Goal: Transaction & Acquisition: Purchase product/service

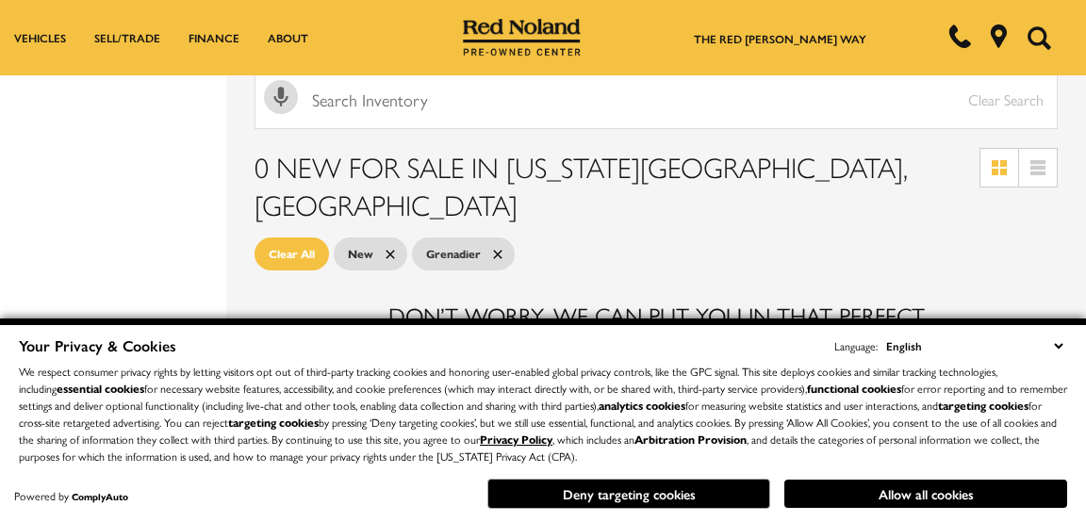
click at [927, 407] on p "We respect consumer privacy rights by letting visitors opt out of third-party t…" at bounding box center [543, 414] width 1049 height 102
click at [938, 492] on button "Allow all cookies" at bounding box center [926, 494] width 283 height 28
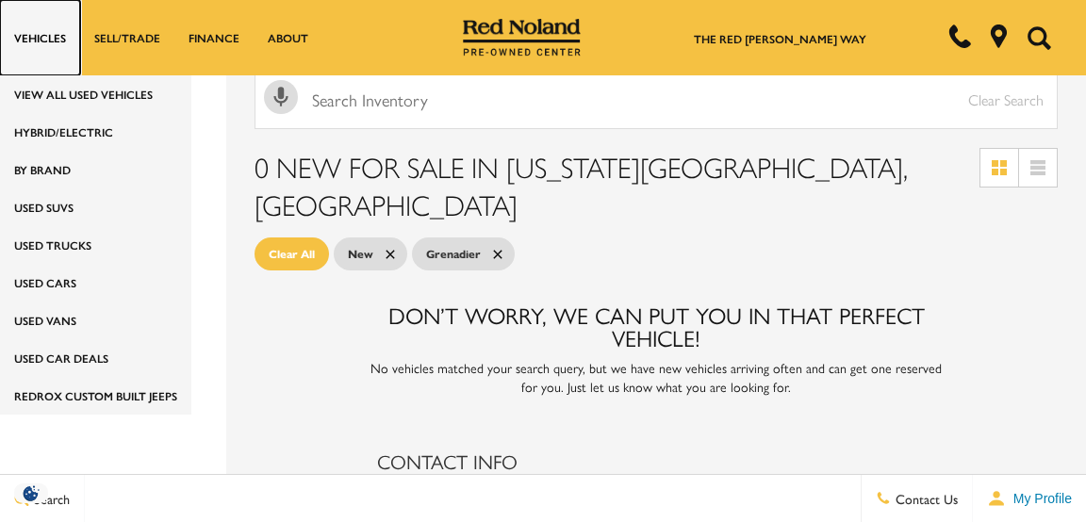
click at [37, 38] on link "Vehicles" at bounding box center [40, 37] width 80 height 75
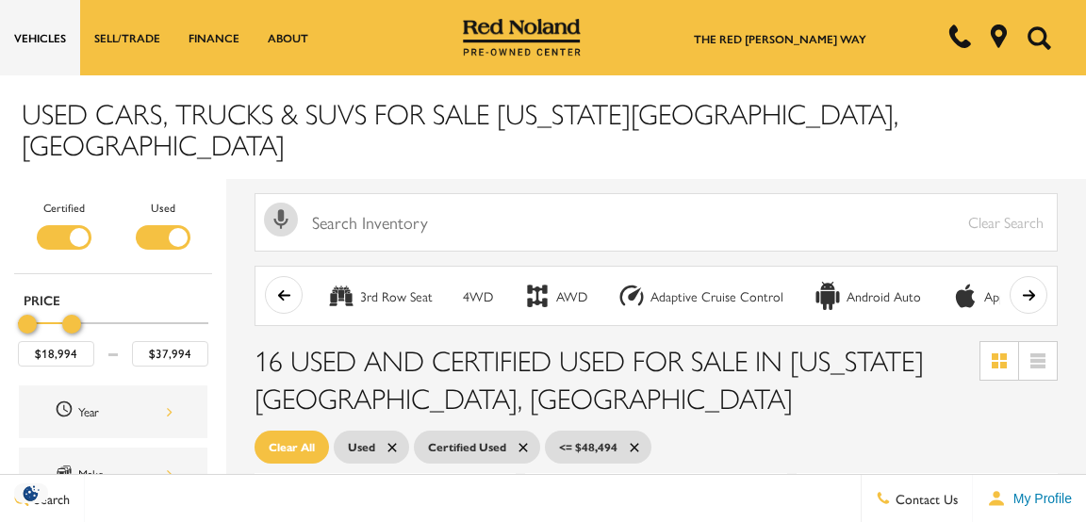
type input "$38,494"
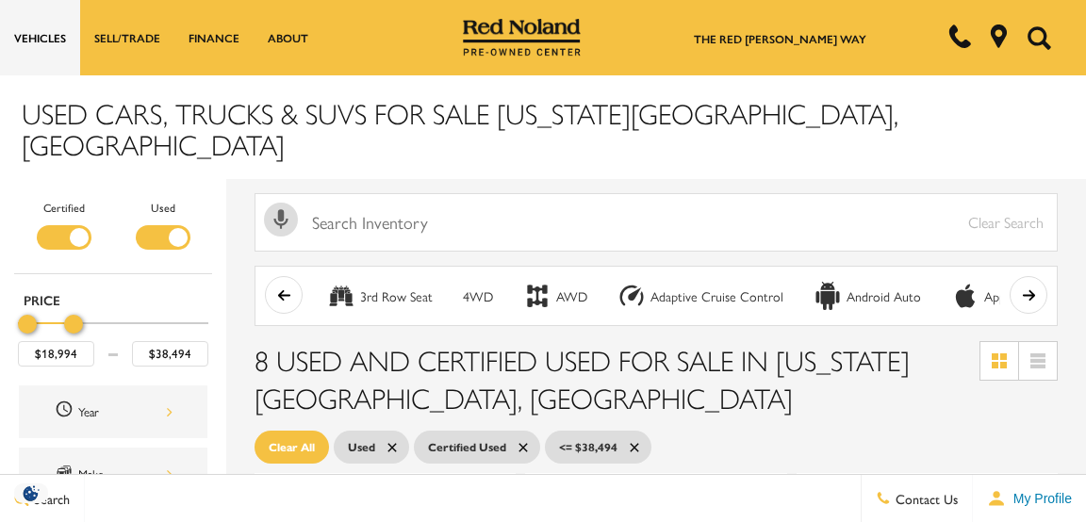
click at [151, 464] on div "Make" at bounding box center [125, 474] width 94 height 21
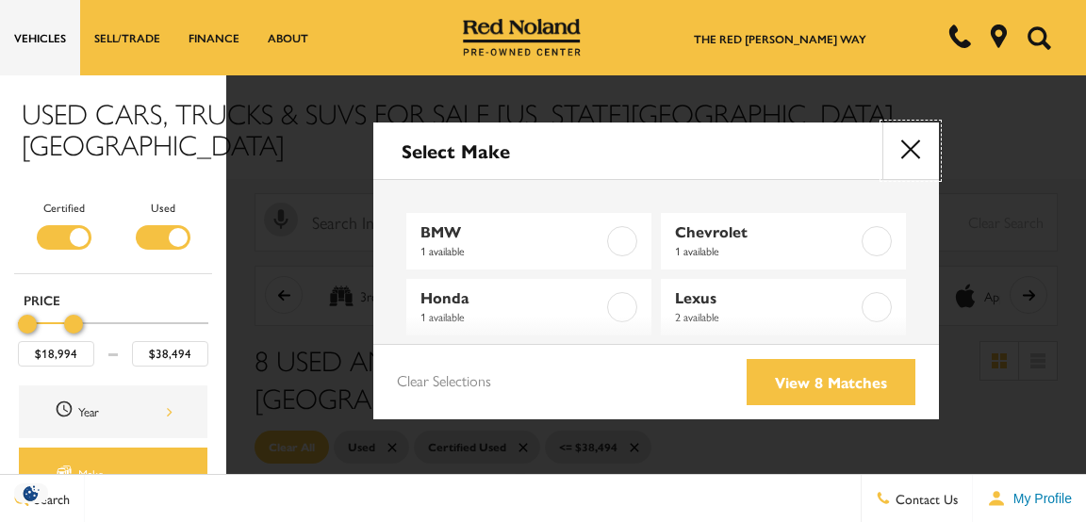
click at [911, 149] on button "close" at bounding box center [911, 151] width 57 height 57
